Goal: Check status: Check status

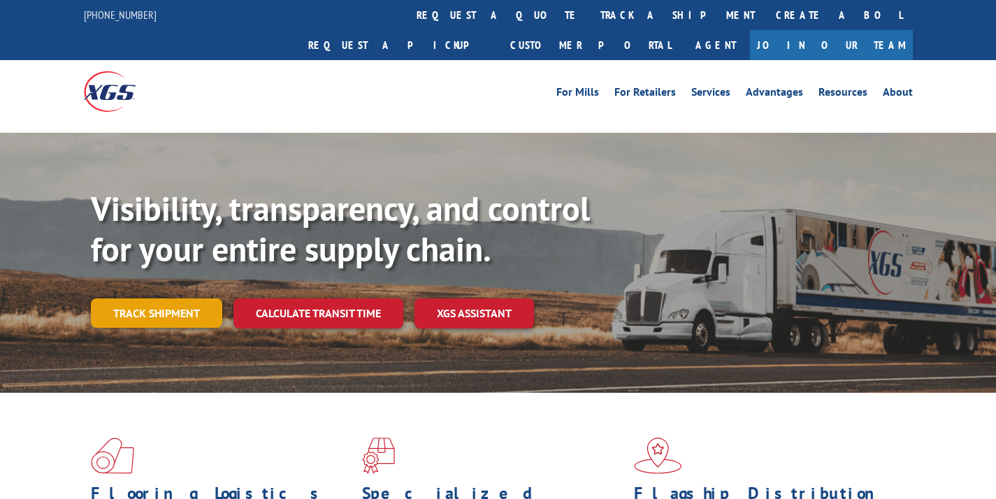
click at [202, 298] on link "Track shipment" at bounding box center [156, 312] width 131 height 29
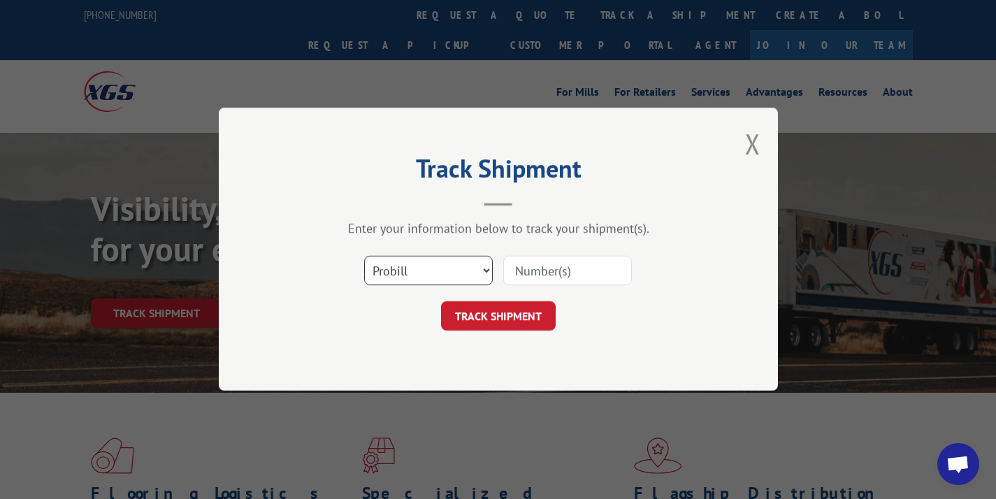
click at [432, 273] on select "Select category... Probill BOL PO" at bounding box center [428, 270] width 129 height 29
click at [546, 273] on input at bounding box center [567, 270] width 129 height 29
paste input "17589279"
type input "17589279"
click at [493, 312] on button "TRACK SHIPMENT" at bounding box center [498, 316] width 115 height 29
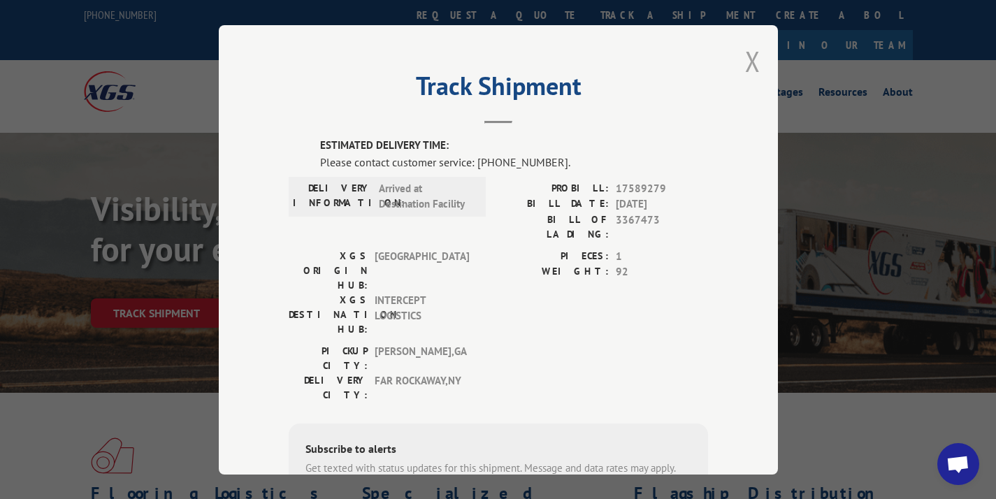
click at [748, 63] on button "Close modal" at bounding box center [752, 61] width 15 height 37
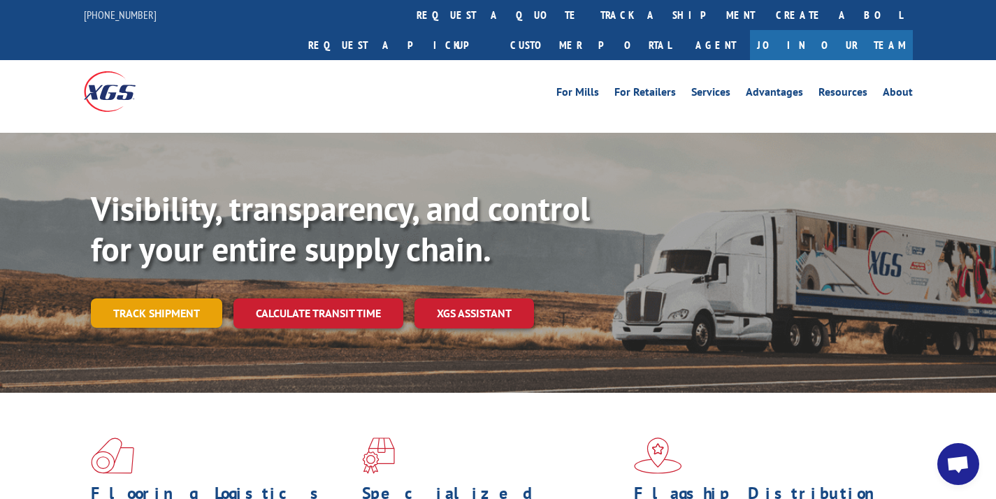
click at [178, 298] on link "Track shipment" at bounding box center [156, 312] width 131 height 29
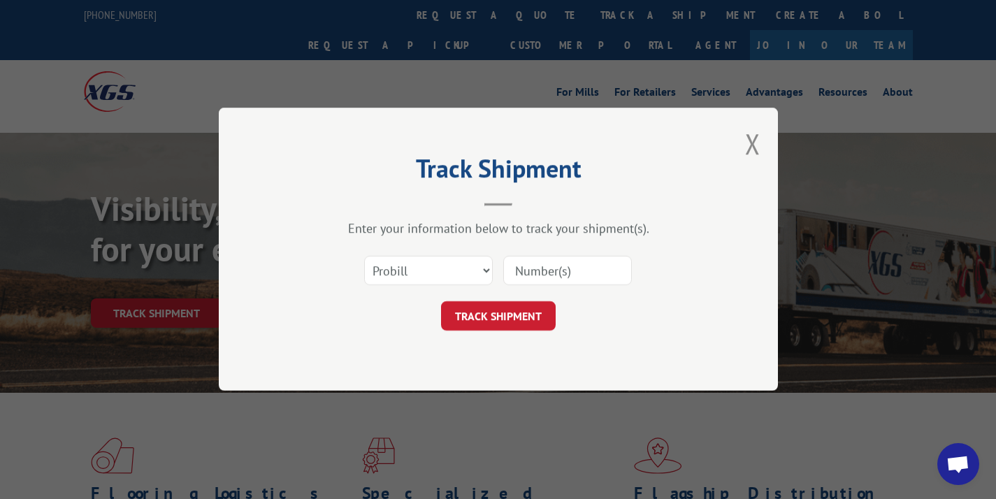
click at [523, 270] on input at bounding box center [567, 270] width 129 height 29
paste input "17601337"
type input "17601337"
click at [504, 310] on button "TRACK SHIPMENT" at bounding box center [498, 316] width 115 height 29
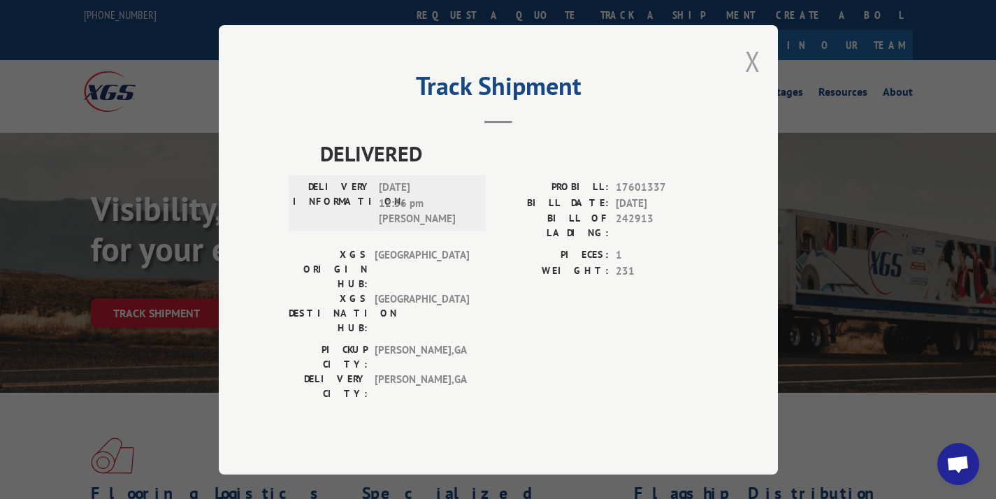
click at [748, 80] on button "Close modal" at bounding box center [752, 61] width 15 height 37
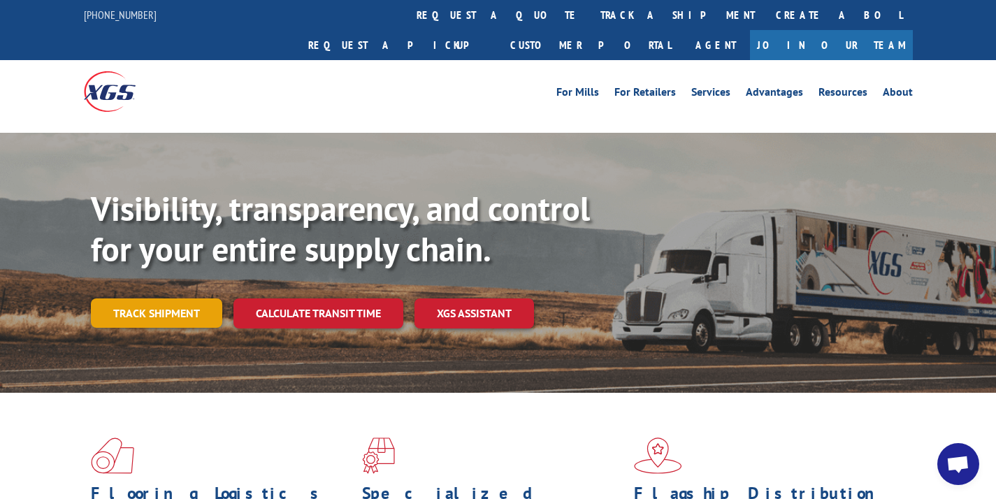
click at [165, 298] on link "Track shipment" at bounding box center [156, 312] width 131 height 29
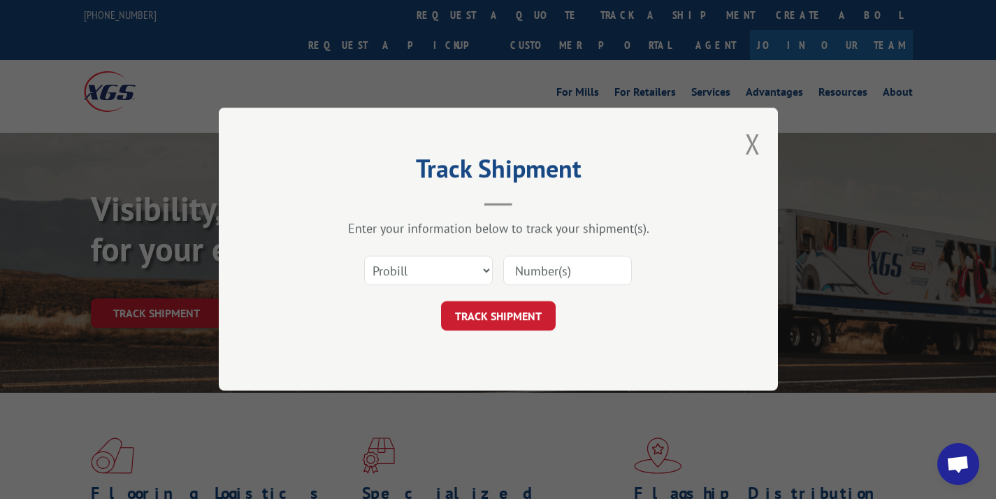
click at [557, 276] on input at bounding box center [567, 270] width 129 height 29
paste input "17602121"
type input "17602121"
click at [501, 310] on button "TRACK SHIPMENT" at bounding box center [498, 316] width 115 height 29
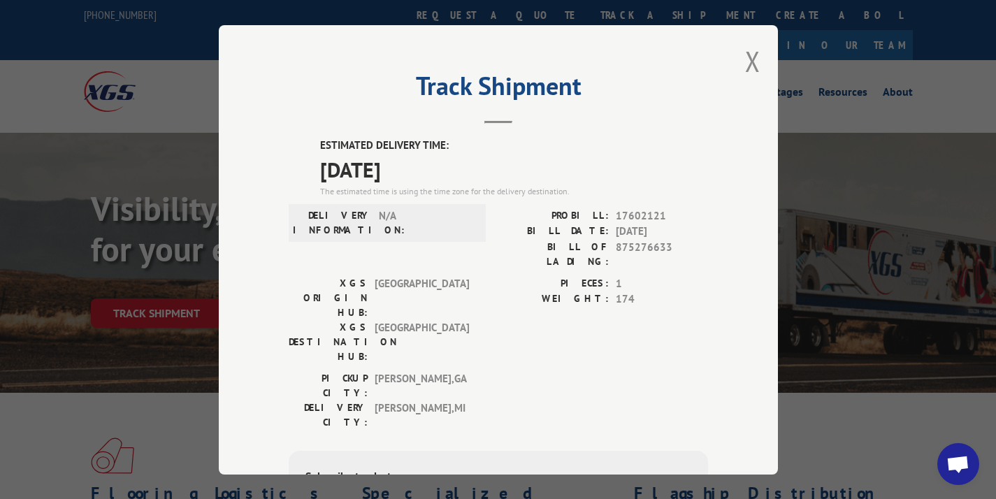
click at [735, 55] on div "Track Shipment ESTIMATED DELIVERY TIME: [DATE] The estimated time is using the …" at bounding box center [498, 249] width 559 height 449
click at [745, 58] on button "Close modal" at bounding box center [752, 61] width 15 height 37
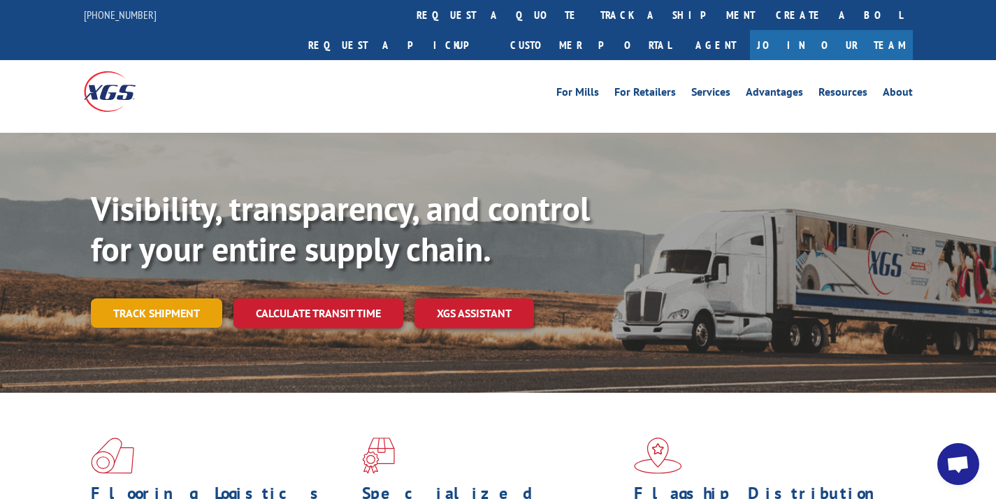
click at [138, 298] on link "Track shipment" at bounding box center [156, 312] width 131 height 29
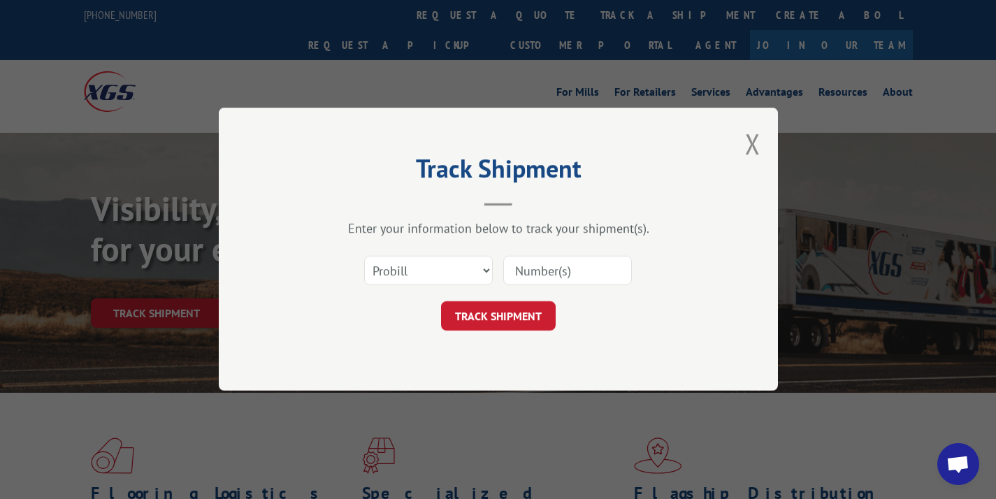
click at [444, 252] on div "Select category... Probill BOL PO" at bounding box center [498, 271] width 419 height 46
click at [437, 263] on select "Select category... Probill BOL PO" at bounding box center [428, 270] width 129 height 29
click at [585, 263] on input at bounding box center [567, 270] width 129 height 29
paste input "16582505"
type input "16582505"
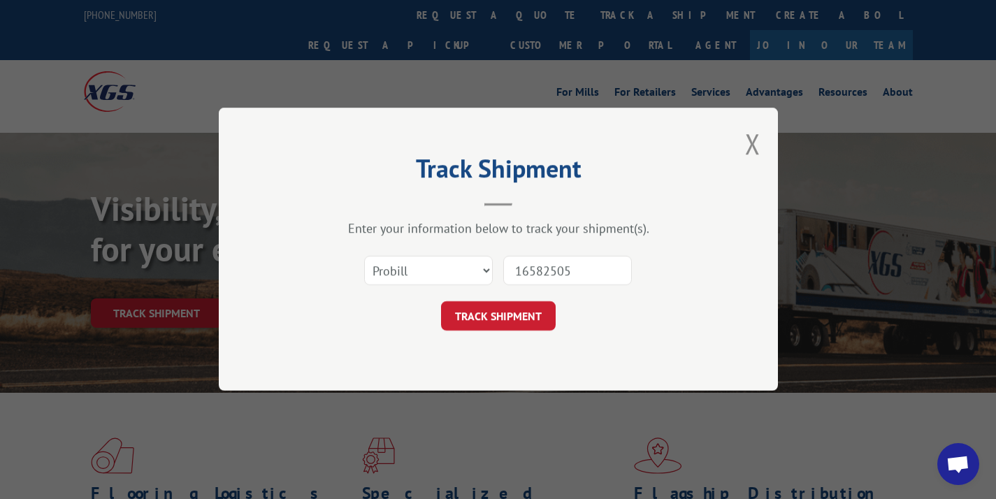
click at [484, 339] on div "Track Shipment Enter your information below to track your shipment(s). Select c…" at bounding box center [498, 249] width 559 height 283
click at [503, 311] on button "TRACK SHIPMENT" at bounding box center [498, 316] width 115 height 29
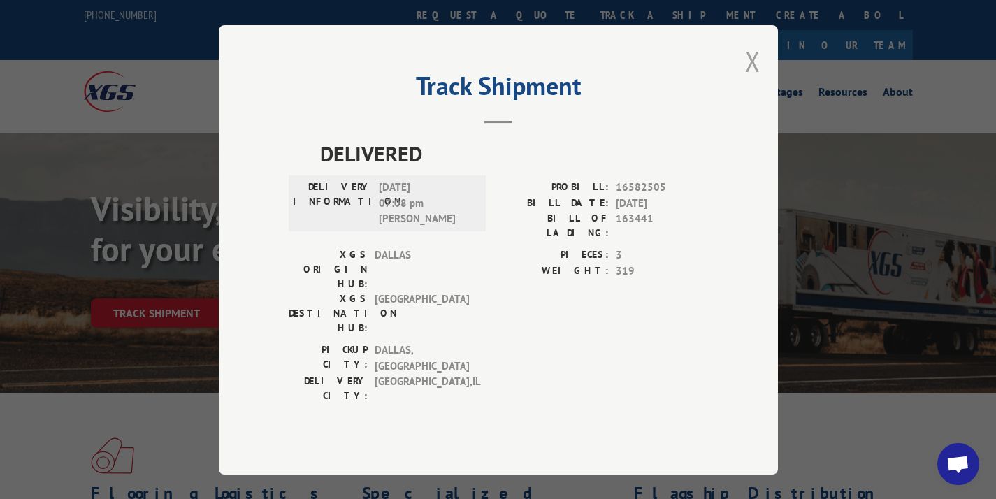
click at [753, 74] on button "Close modal" at bounding box center [752, 61] width 15 height 37
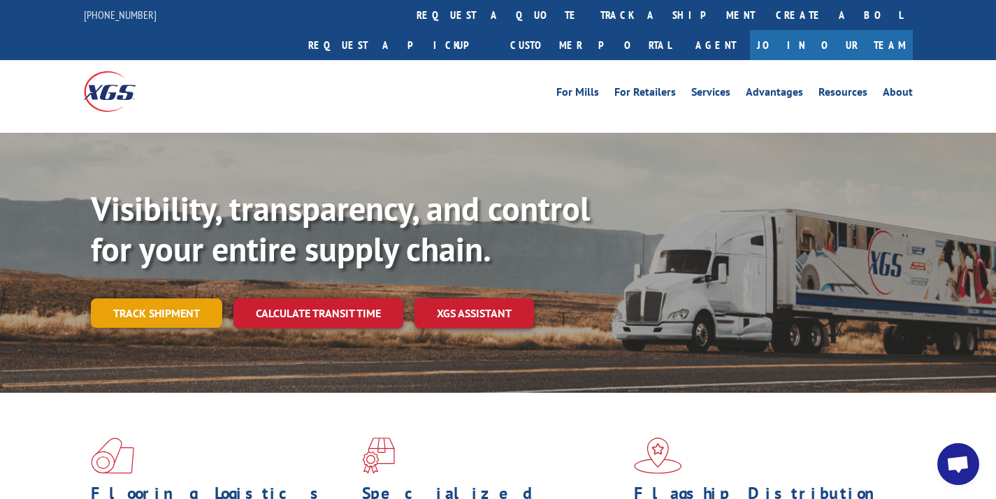
click at [184, 298] on link "Track shipment" at bounding box center [156, 312] width 131 height 29
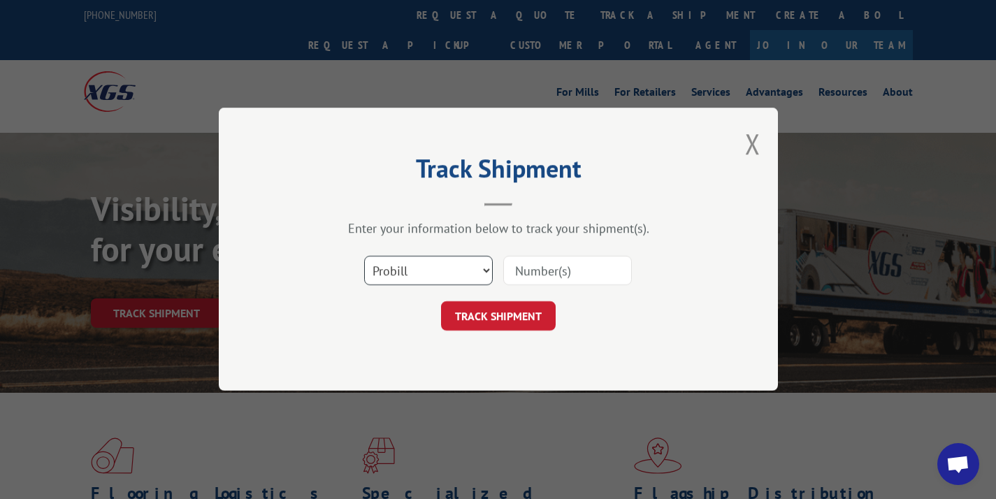
click at [441, 256] on select "Select category... Probill BOL PO" at bounding box center [428, 270] width 129 height 29
select select "bol"
click at [516, 270] on input at bounding box center [567, 270] width 129 height 29
paste input "S4714903"
type input "S4714903"
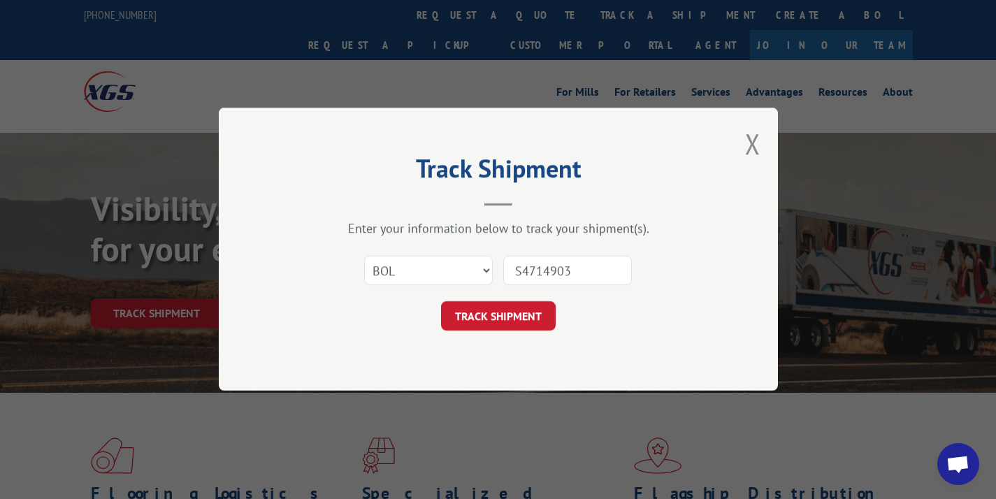
click at [494, 328] on button "TRACK SHIPMENT" at bounding box center [498, 316] width 115 height 29
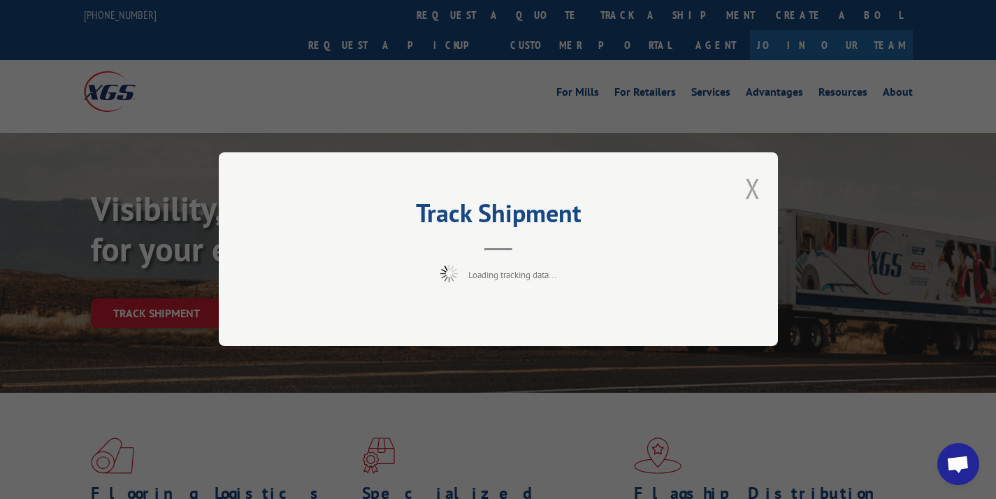
click at [759, 187] on button "Close modal" at bounding box center [752, 188] width 15 height 37
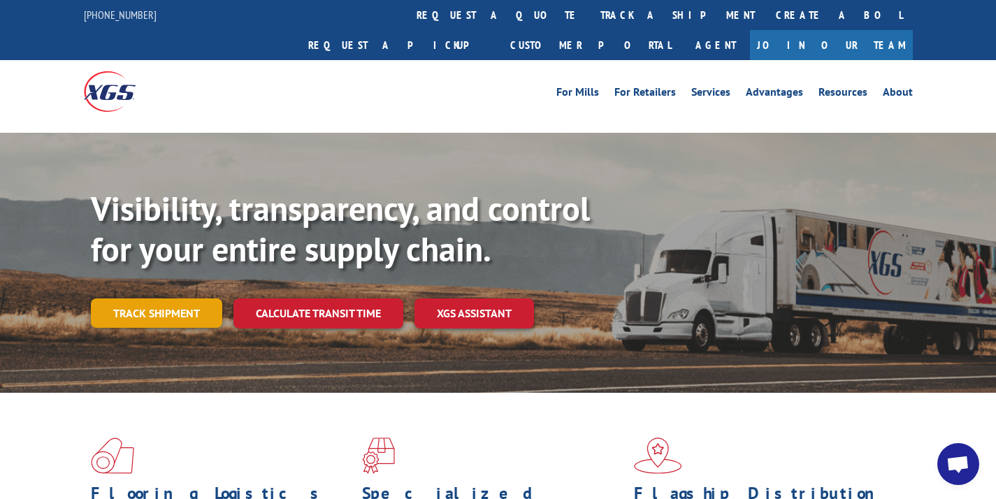
click at [192, 298] on link "Track shipment" at bounding box center [156, 312] width 131 height 29
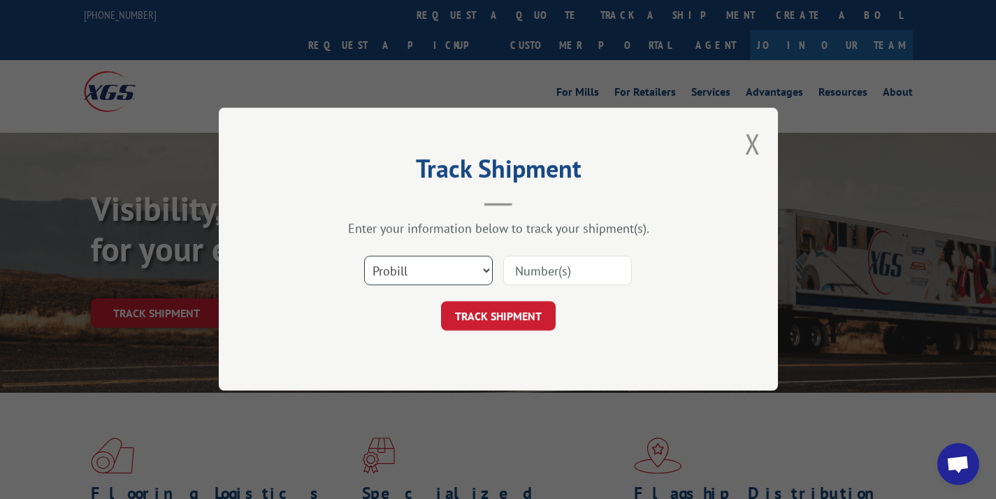
click at [461, 263] on select "Select category... Probill BOL PO" at bounding box center [428, 270] width 129 height 29
select select "bol"
click at [550, 270] on input at bounding box center [567, 270] width 129 height 29
paste input "3371871"
type input "3371871"
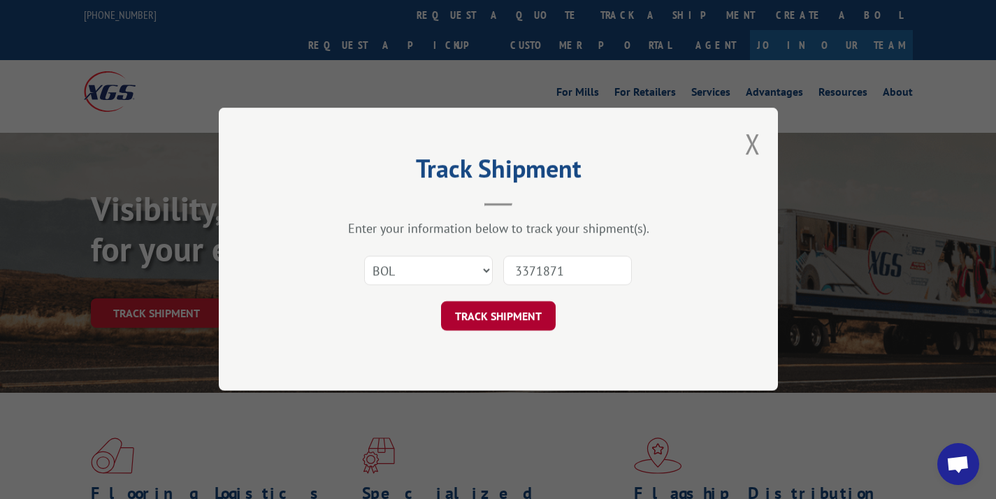
click at [515, 302] on button "TRACK SHIPMENT" at bounding box center [498, 316] width 115 height 29
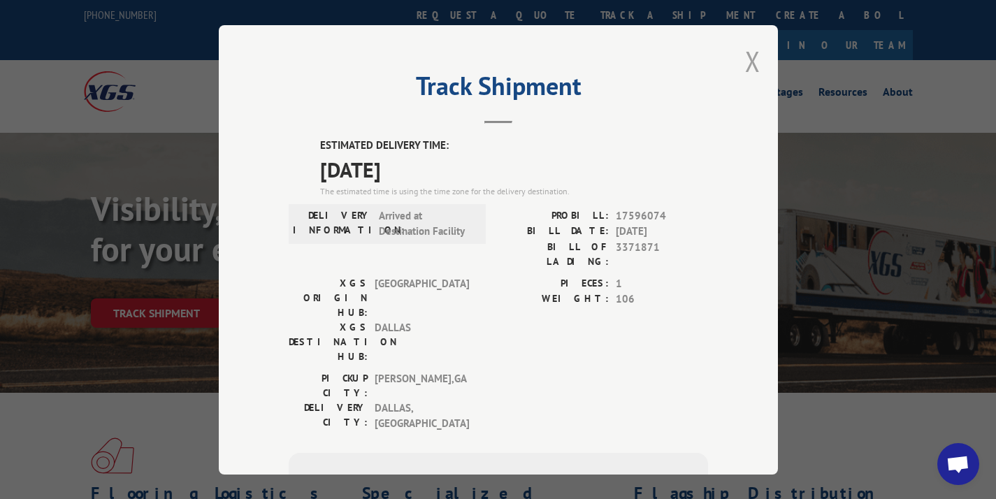
click at [745, 62] on button "Close modal" at bounding box center [752, 61] width 15 height 37
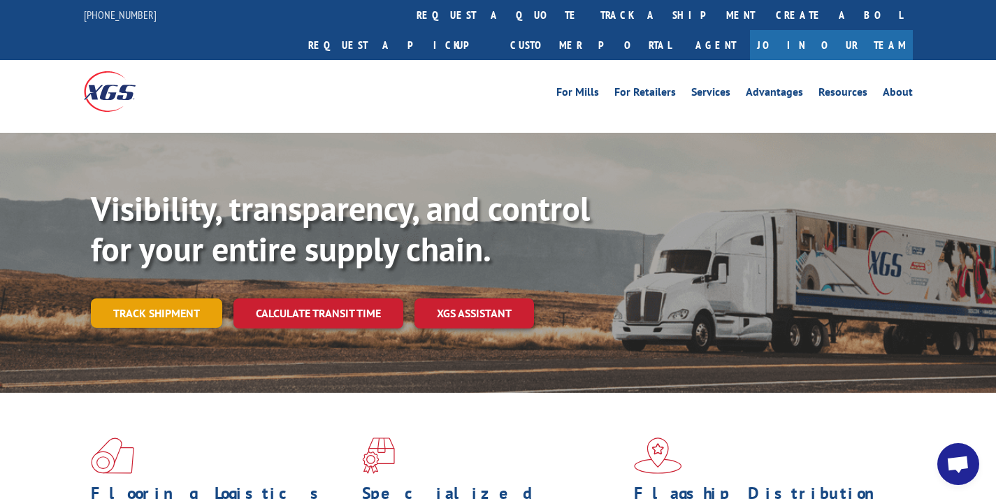
click at [149, 298] on link "Track shipment" at bounding box center [156, 312] width 131 height 29
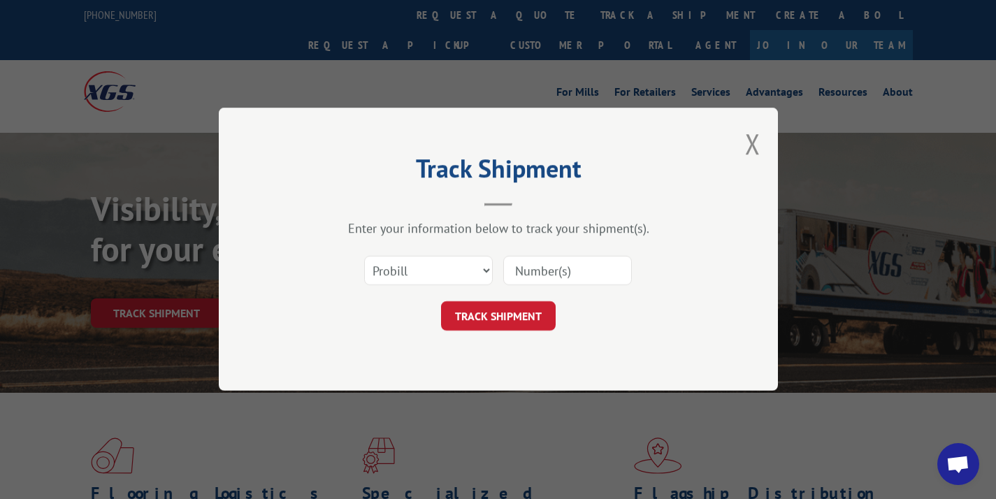
click at [511, 267] on input at bounding box center [567, 270] width 129 height 29
paste input "16582505"
type input "16582505"
click at [516, 309] on button "TRACK SHIPMENT" at bounding box center [498, 316] width 115 height 29
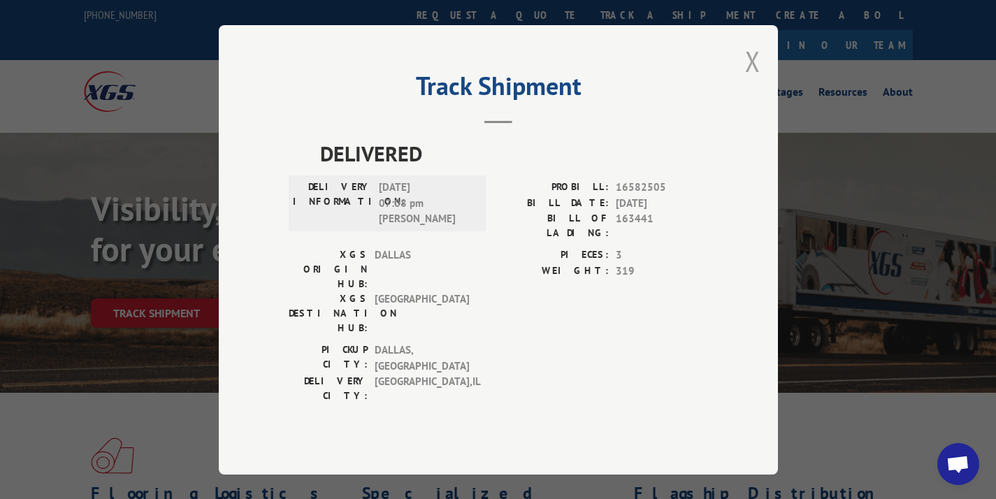
click at [751, 73] on button "Close modal" at bounding box center [752, 61] width 15 height 37
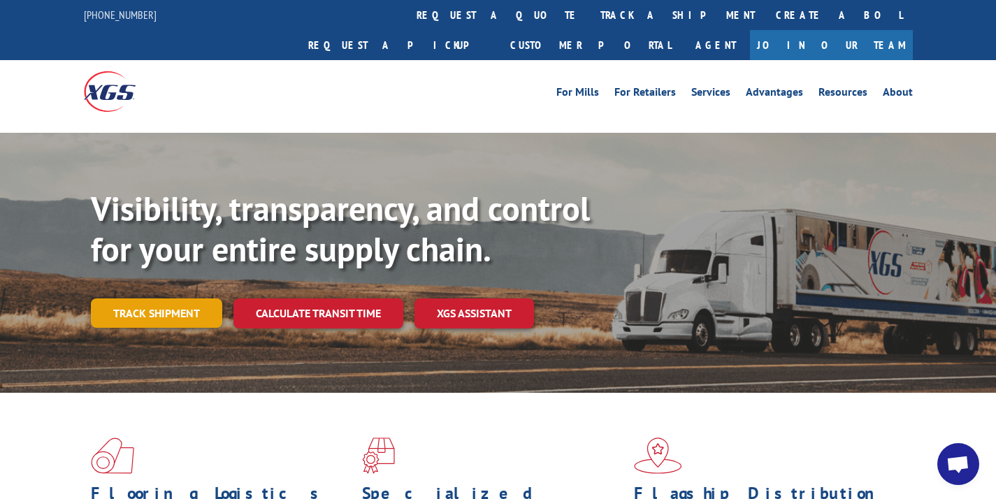
click at [169, 298] on link "Track shipment" at bounding box center [156, 312] width 131 height 29
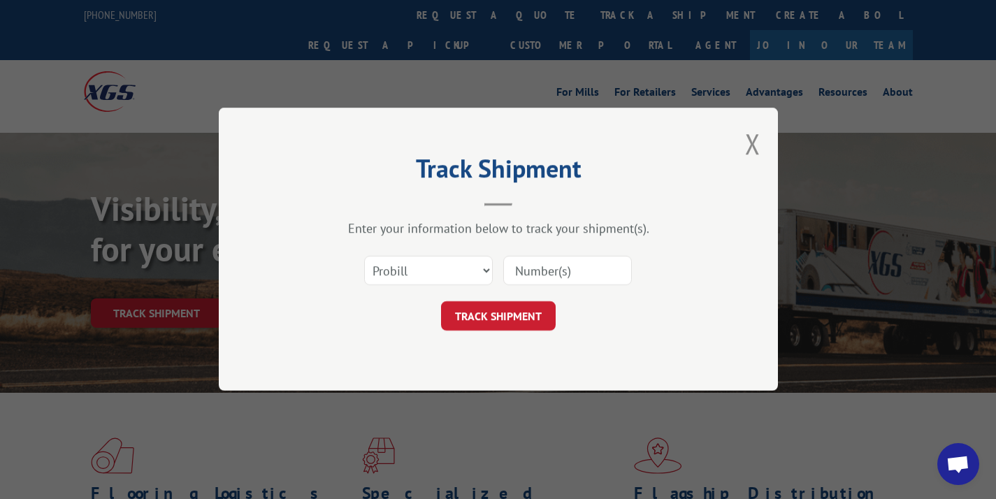
click at [555, 279] on input at bounding box center [567, 270] width 129 height 29
paste input "16582504"
type input "16582504"
click at [504, 310] on button "TRACK SHIPMENT" at bounding box center [498, 316] width 115 height 29
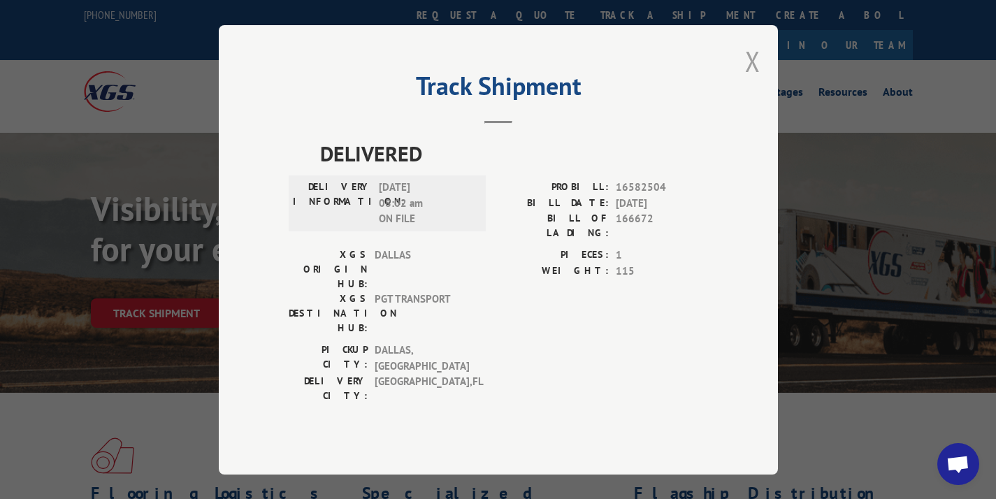
click at [750, 80] on button "Close modal" at bounding box center [752, 61] width 15 height 37
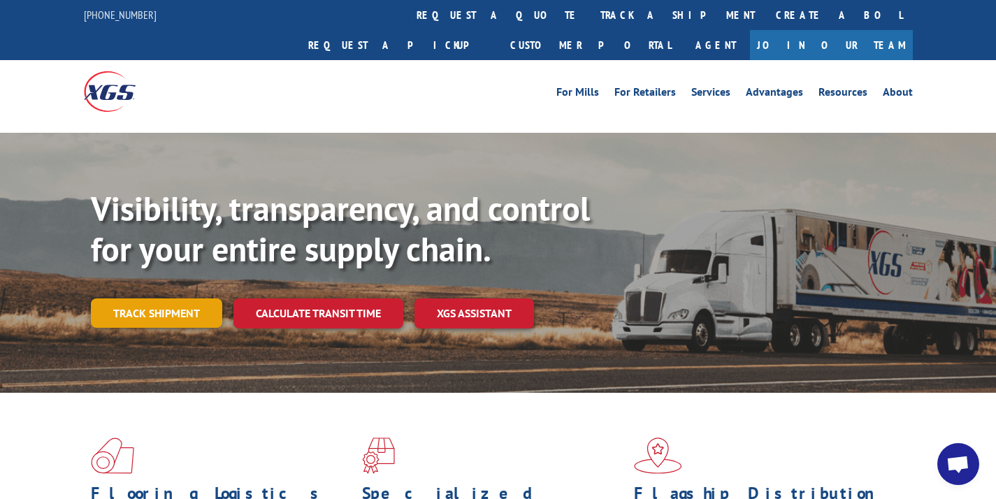
click at [176, 298] on link "Track shipment" at bounding box center [156, 312] width 131 height 29
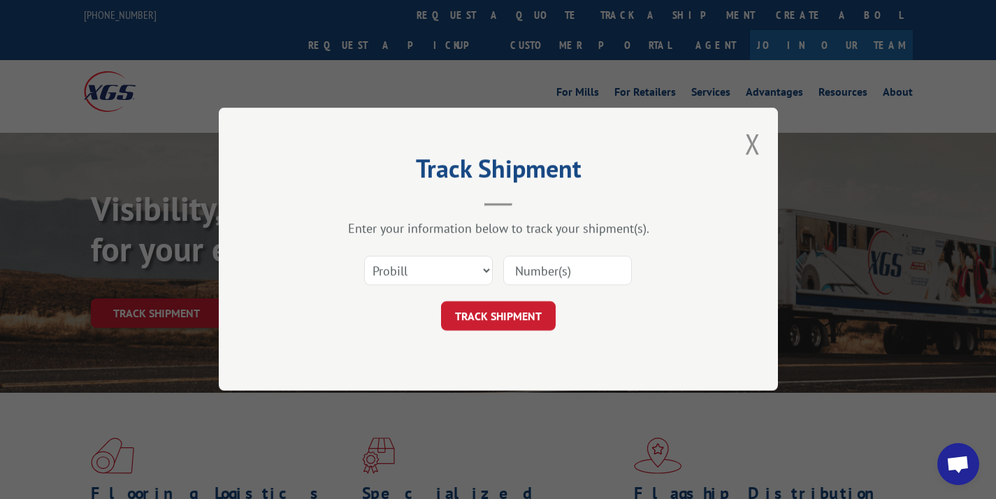
click at [517, 269] on input at bounding box center [567, 270] width 129 height 29
paste input "17603089"
type input "17603089"
click at [521, 303] on button "TRACK SHIPMENT" at bounding box center [498, 316] width 115 height 29
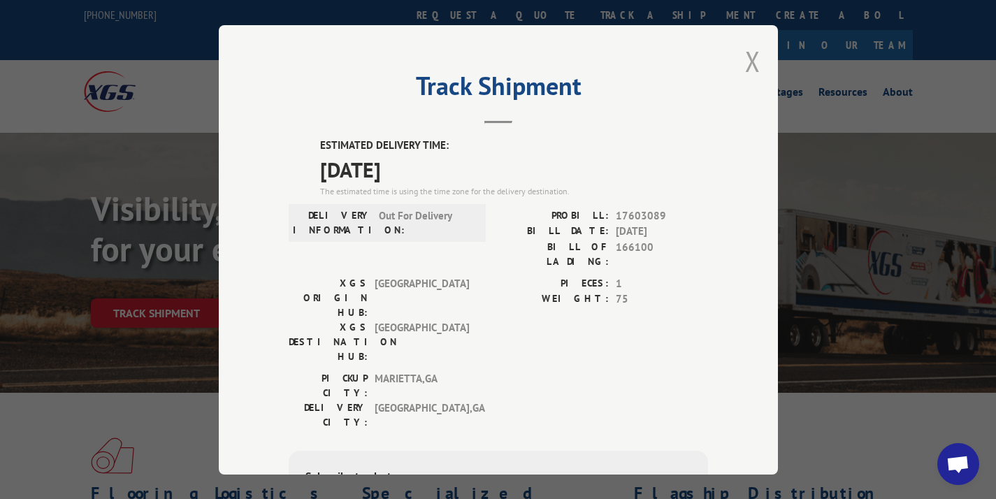
click at [750, 64] on button "Close modal" at bounding box center [752, 61] width 15 height 37
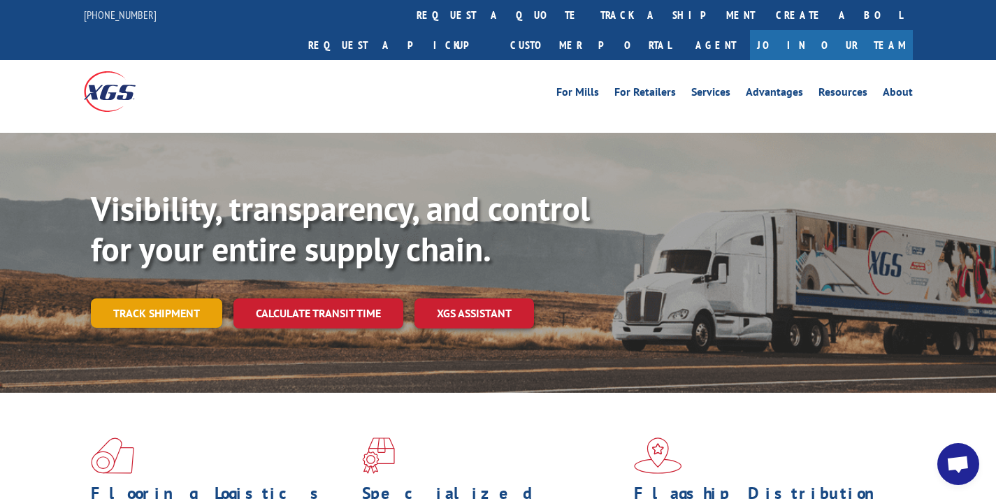
click at [169, 298] on link "Track shipment" at bounding box center [156, 312] width 131 height 29
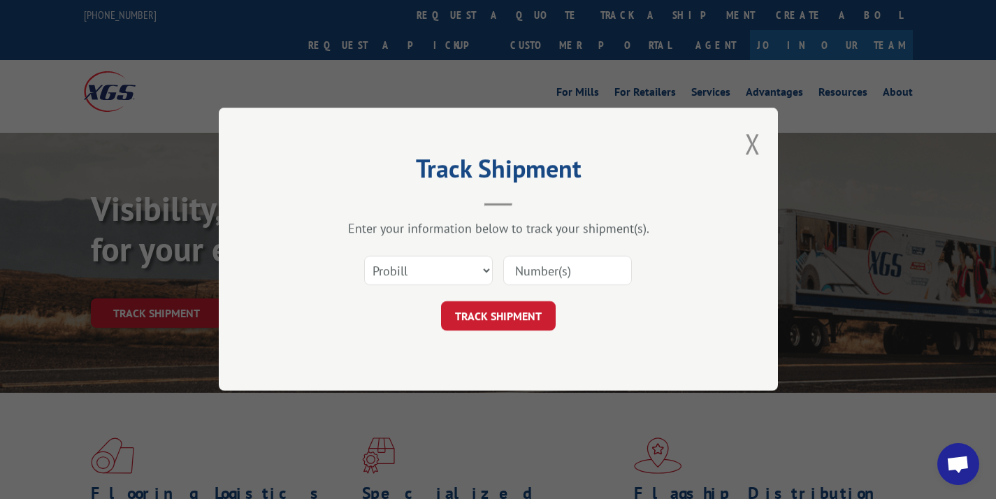
click at [525, 261] on input at bounding box center [567, 270] width 129 height 29
paste input "17603089"
type input "17603089"
click at [496, 311] on button "TRACK SHIPMENT" at bounding box center [498, 316] width 115 height 29
